Goal: Register for event/course

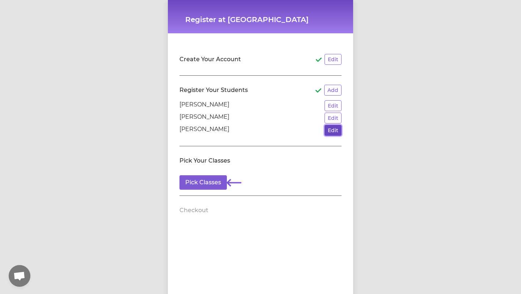
click at [331, 135] on button "Edit" at bounding box center [332, 130] width 17 height 11
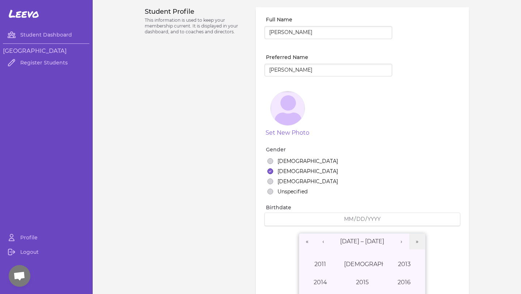
select select "8"
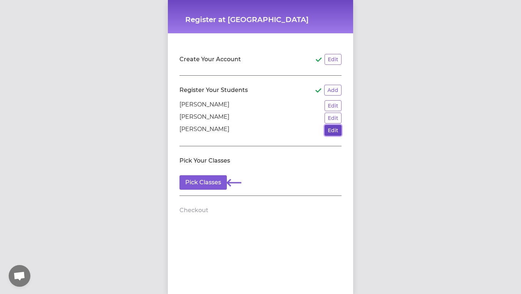
click at [330, 132] on button "Edit" at bounding box center [332, 130] width 17 height 11
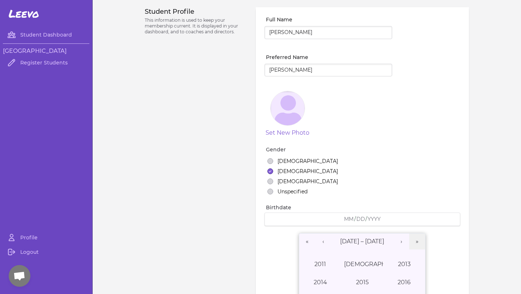
select select "8"
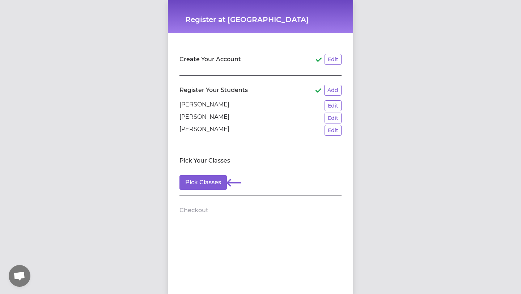
click at [201, 190] on section "Pick Your Classes Pick Classes" at bounding box center [260, 171] width 162 height 50
click at [204, 180] on button "Pick Classes" at bounding box center [202, 182] width 47 height 14
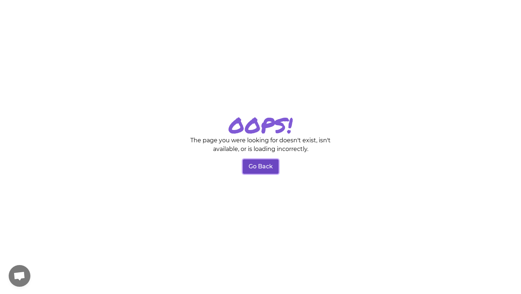
click at [261, 166] on button "Go Back" at bounding box center [261, 166] width 36 height 14
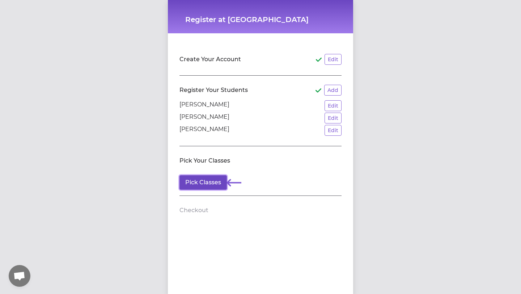
click at [200, 183] on button "Pick Classes" at bounding box center [202, 182] width 47 height 14
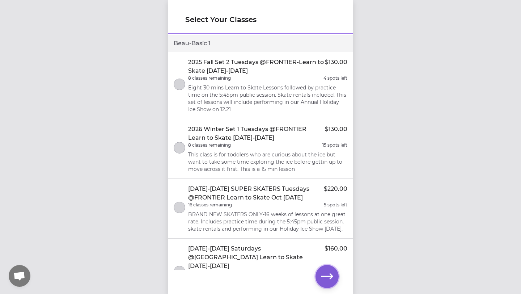
click at [329, 274] on icon "button" at bounding box center [327, 276] width 12 height 12
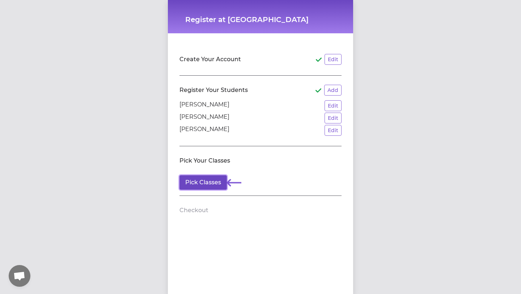
click at [199, 184] on button "Pick Classes" at bounding box center [202, 182] width 47 height 14
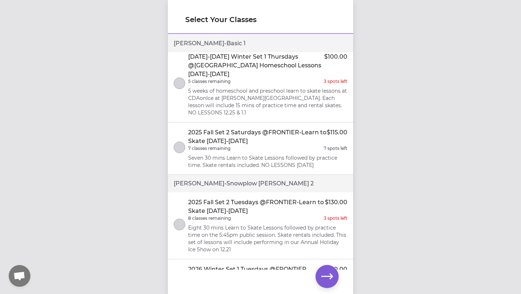
scroll to position [989, 0]
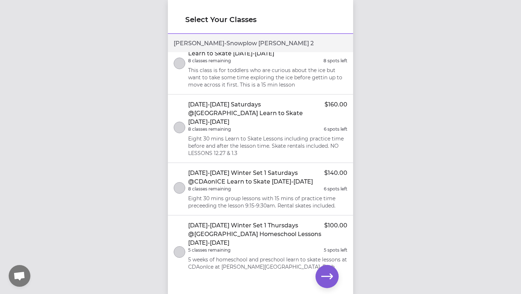
drag, startPoint x: 388, startPoint y: 37, endPoint x: 392, endPoint y: 69, distance: 32.7
click at [383, 69] on div "Select Your Classes Beau - Basic 1 2025 Fall Set 2 Tuesdays @FRONTIER-Learn to …" at bounding box center [260, 147] width 521 height 294
